Goal: Transaction & Acquisition: Purchase product/service

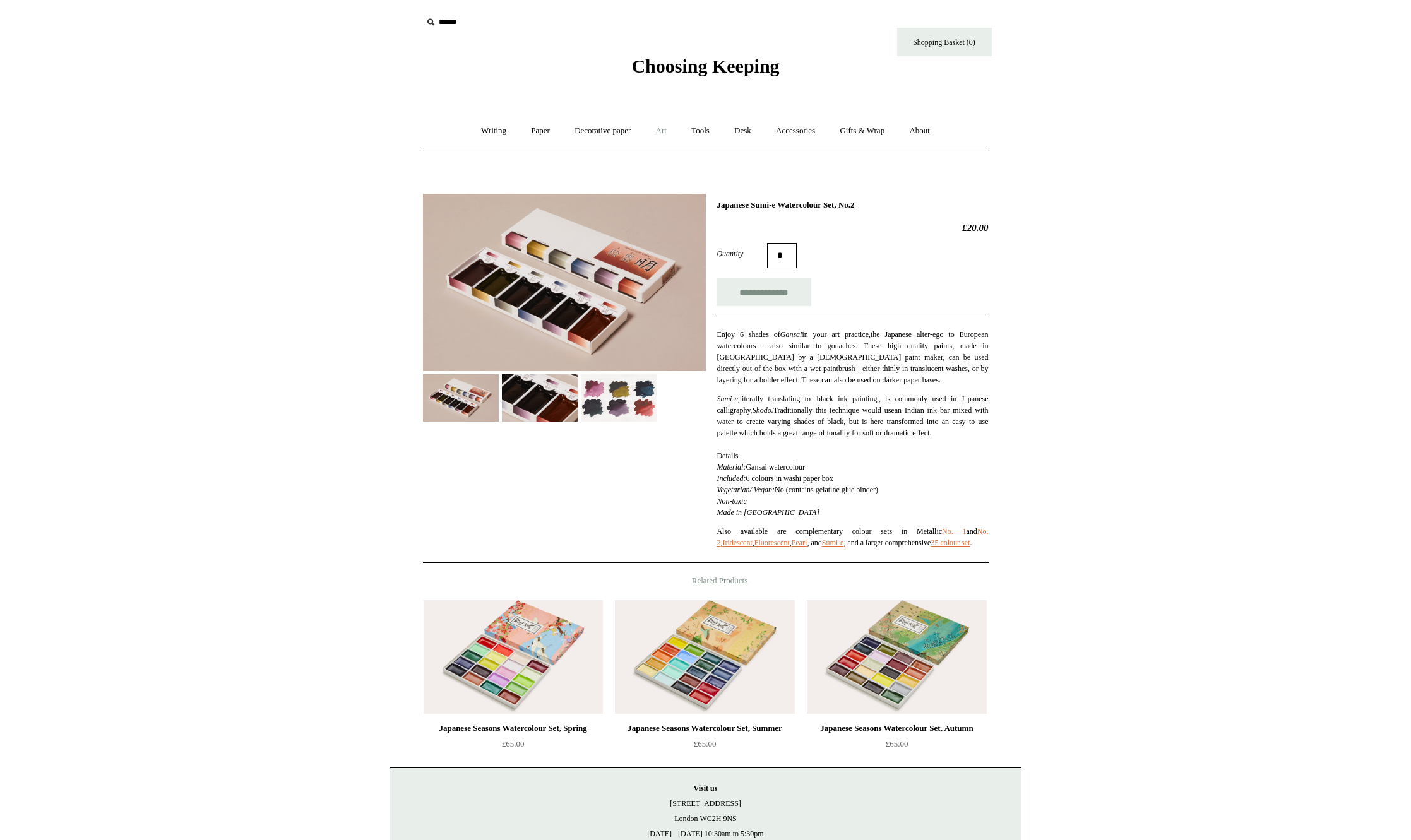
click at [664, 128] on link "Art +" at bounding box center [661, 130] width 34 height 33
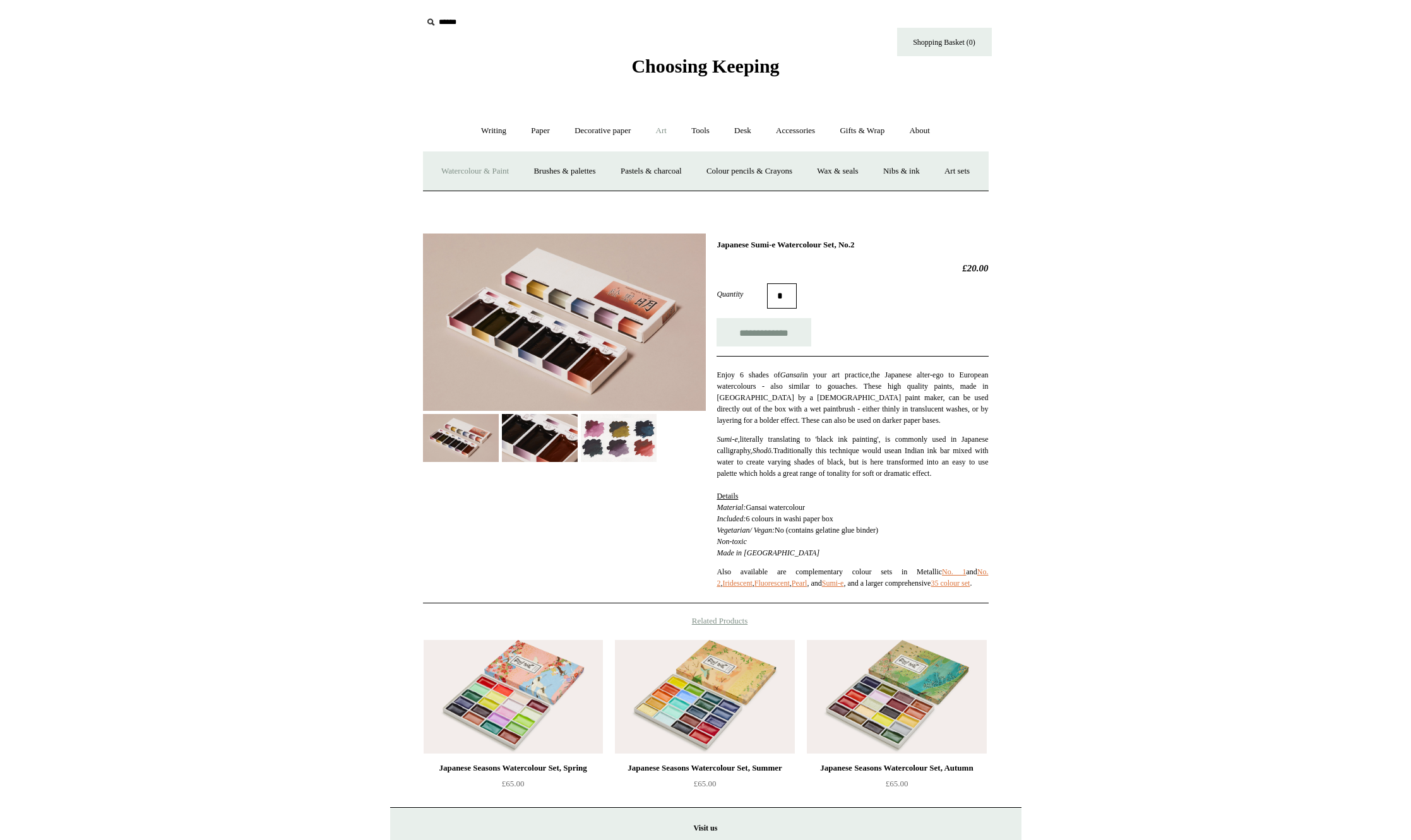
click at [482, 171] on link "Watercolour & Paint" at bounding box center [475, 171] width 90 height 33
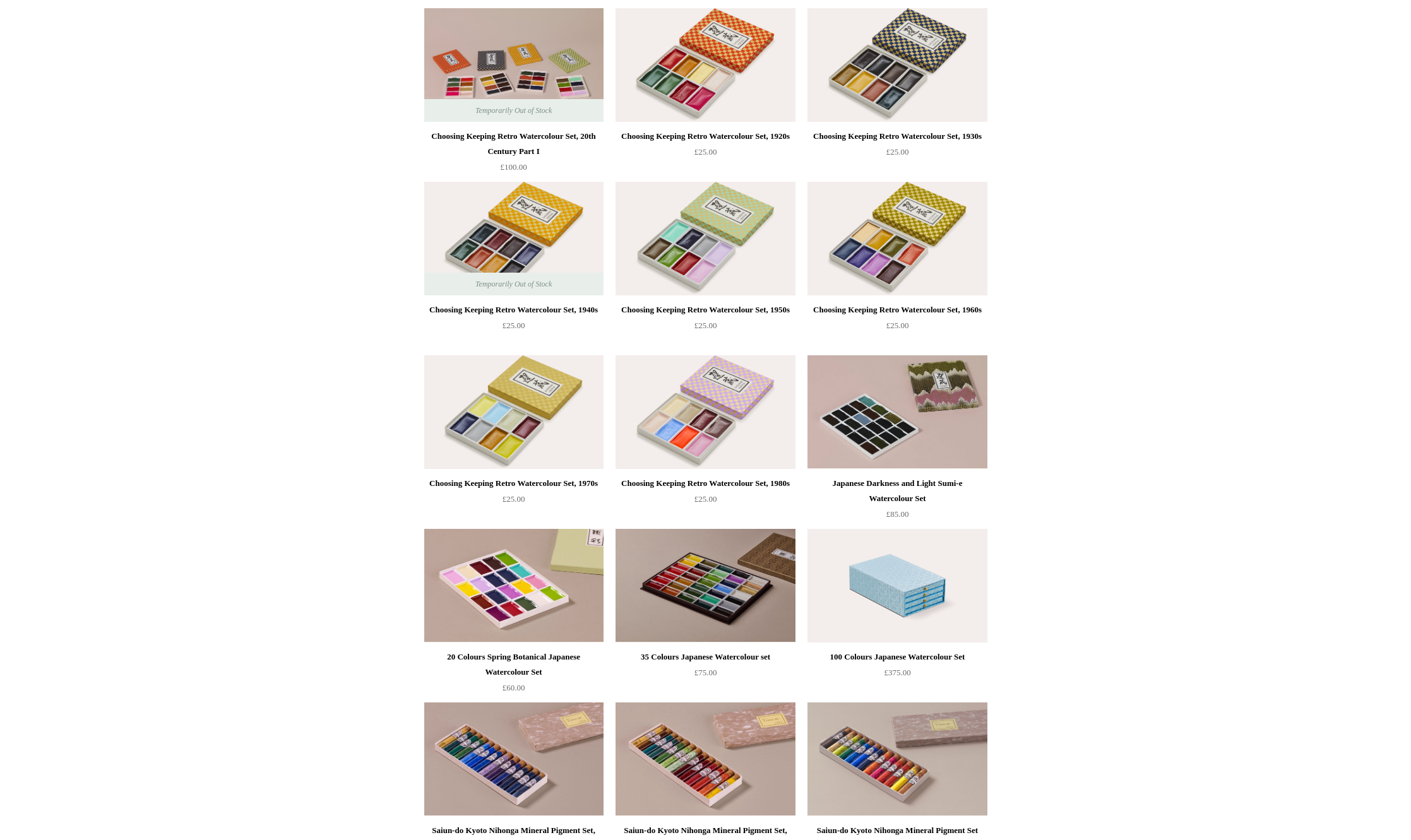
scroll to position [568, 0]
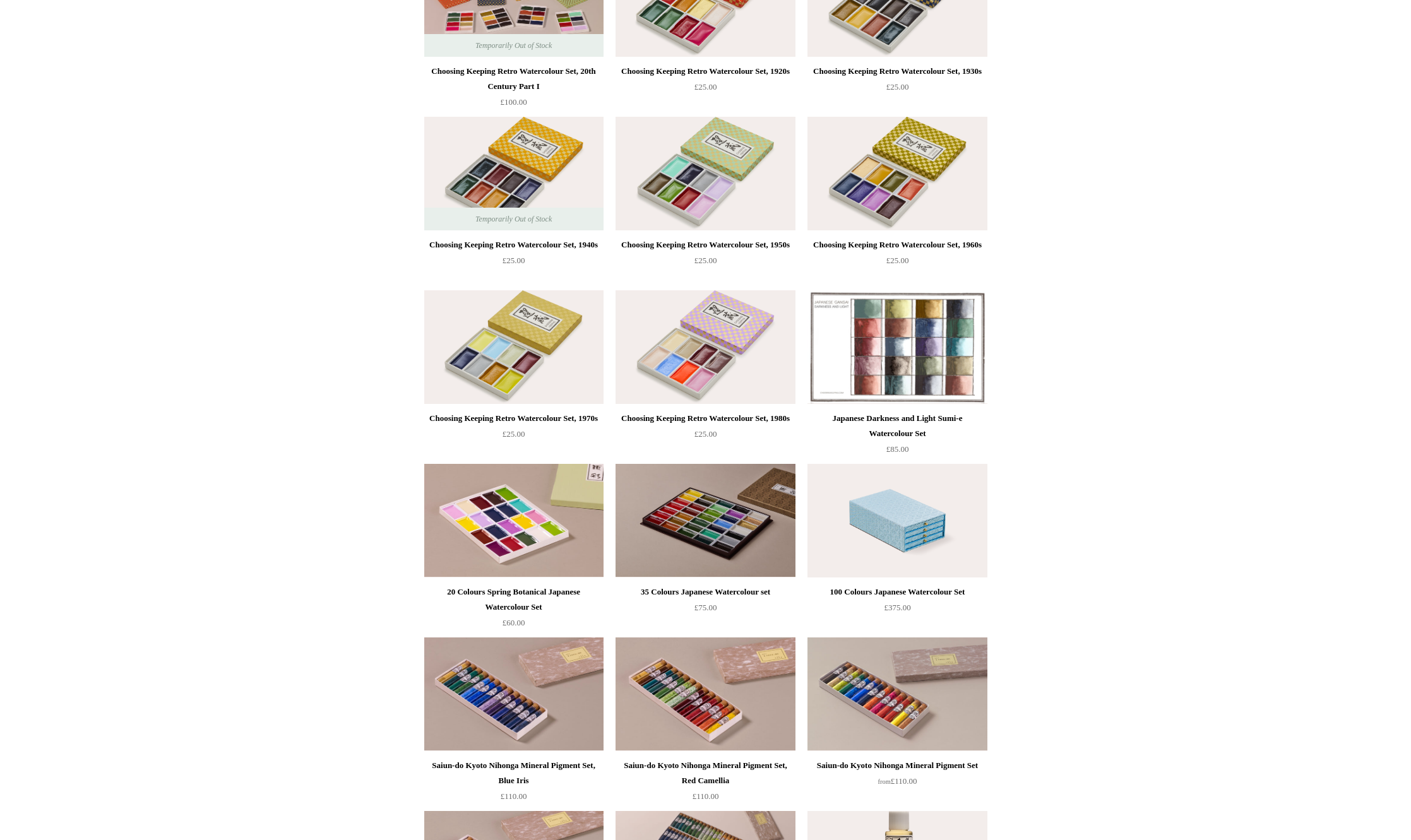
click at [939, 387] on img at bounding box center [897, 346] width 179 height 114
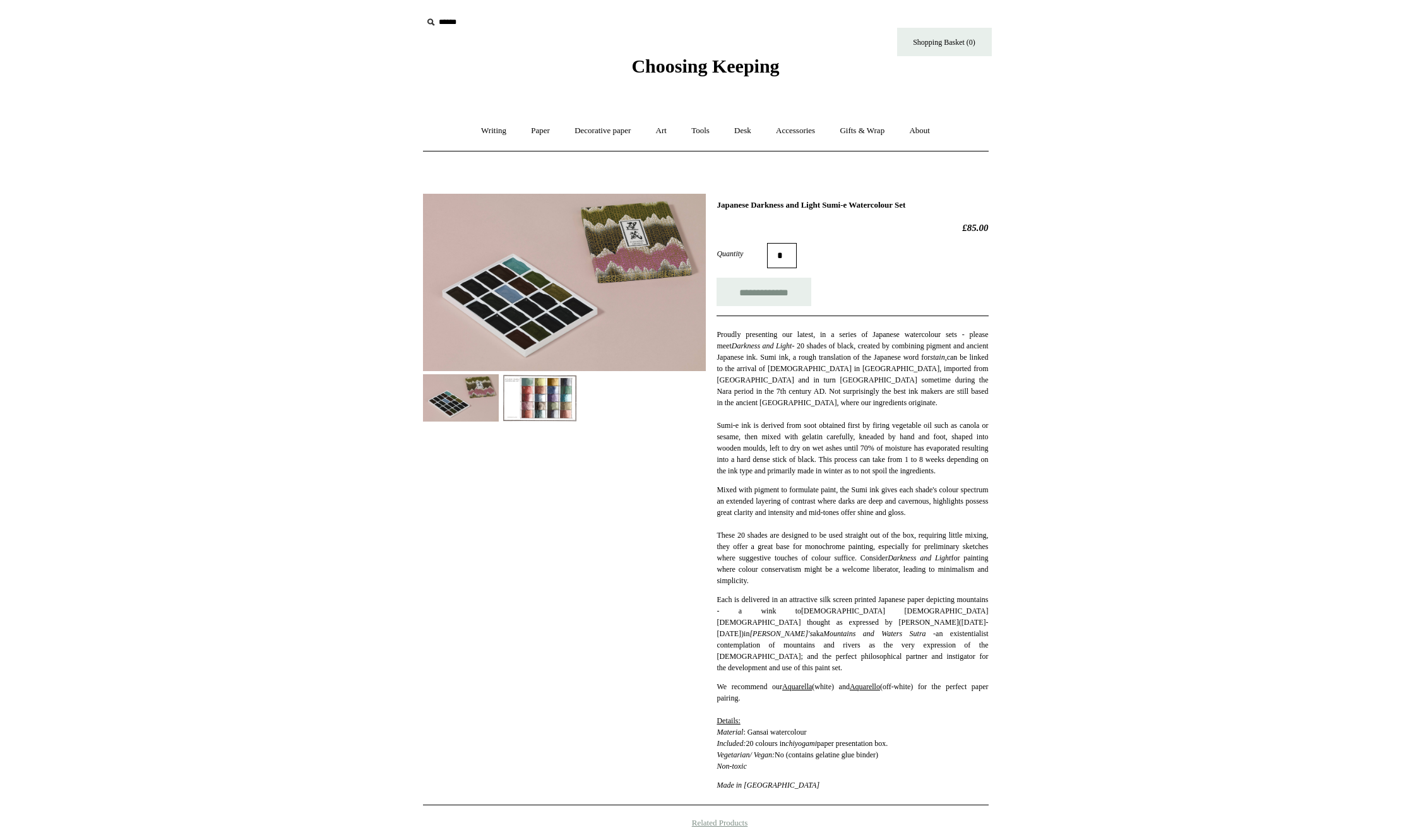
click at [523, 388] on img at bounding box center [539, 397] width 76 height 47
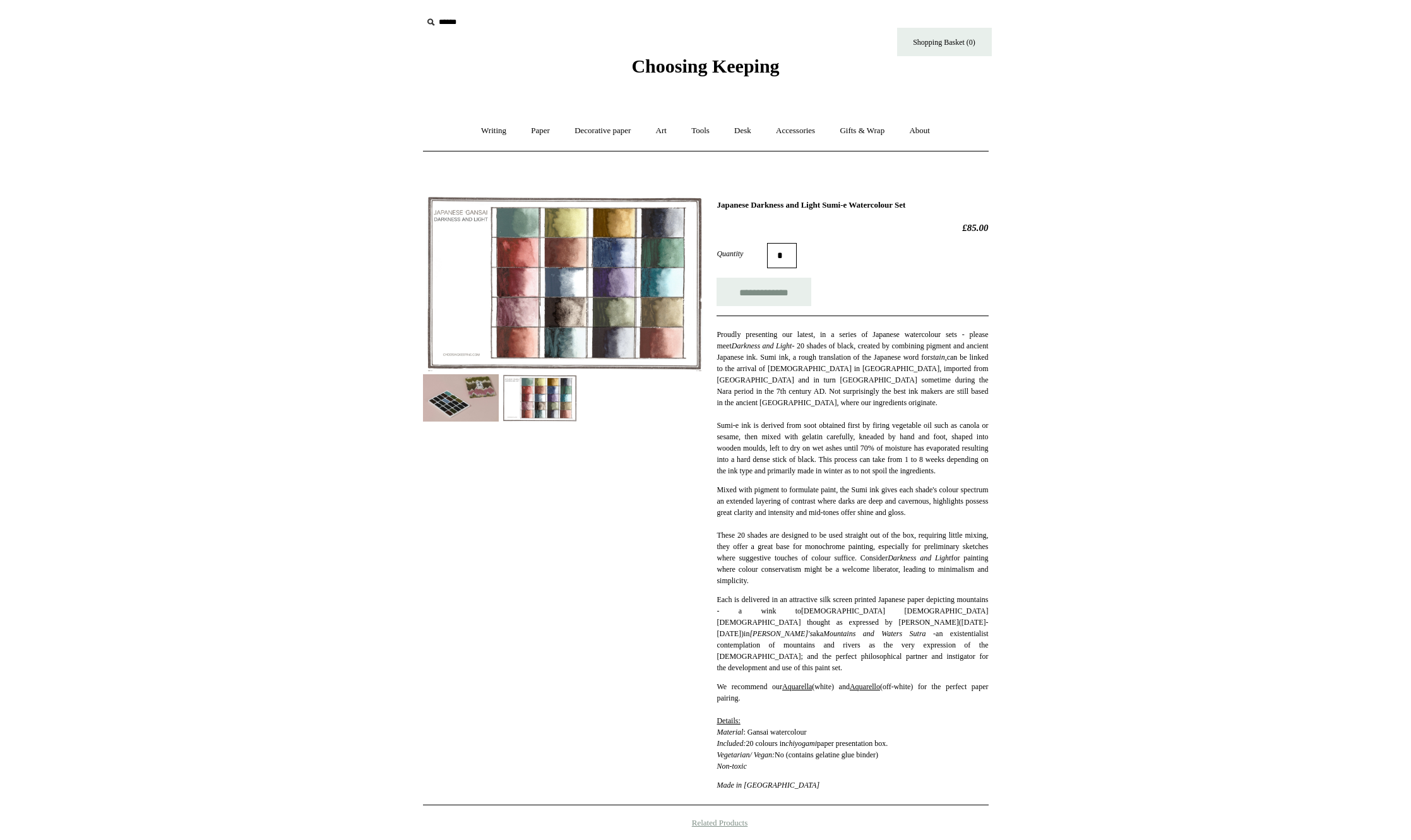
click at [238, 258] on html "Menu Choosing Keeping * Shipping Information Shopping Basket (0) * ⤺ + +" at bounding box center [706, 604] width 1411 height 1207
